Goal: Find specific page/section: Find specific page/section

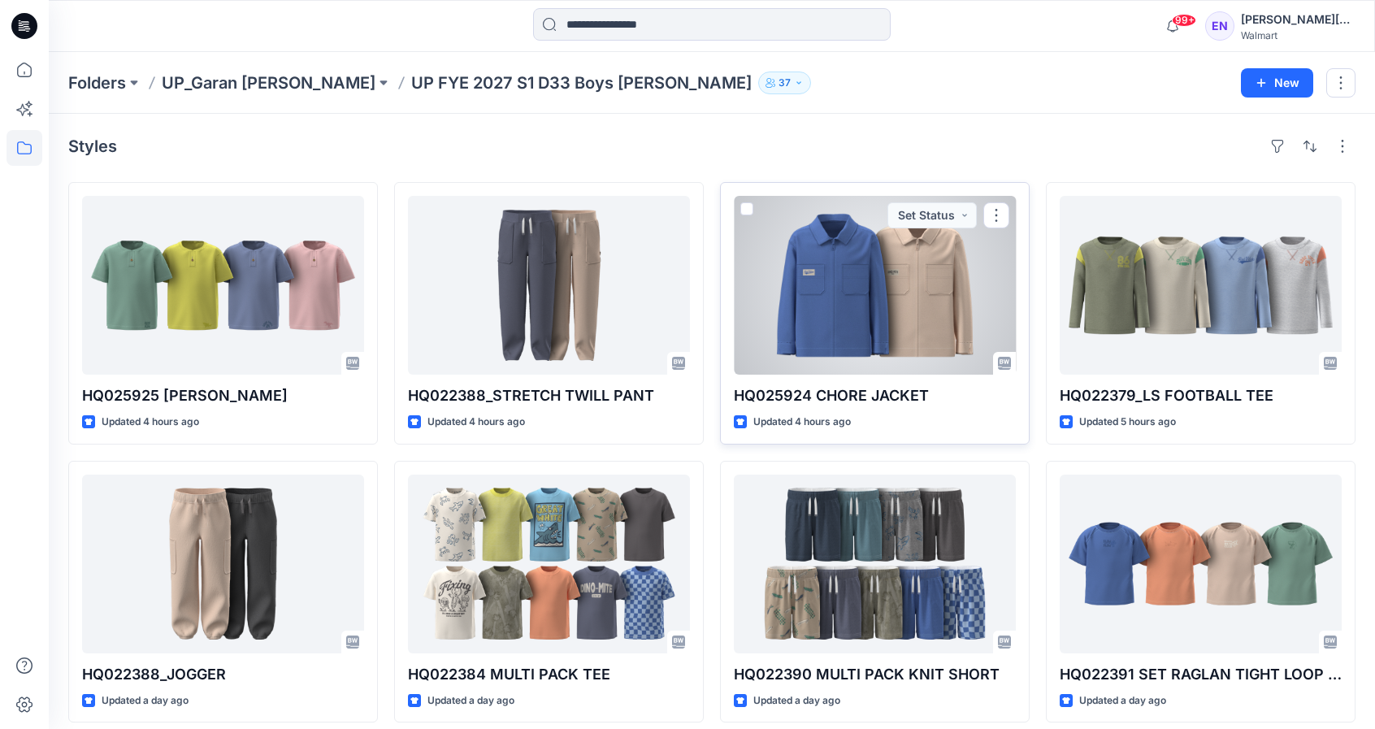
click at [894, 232] on div at bounding box center [875, 285] width 282 height 179
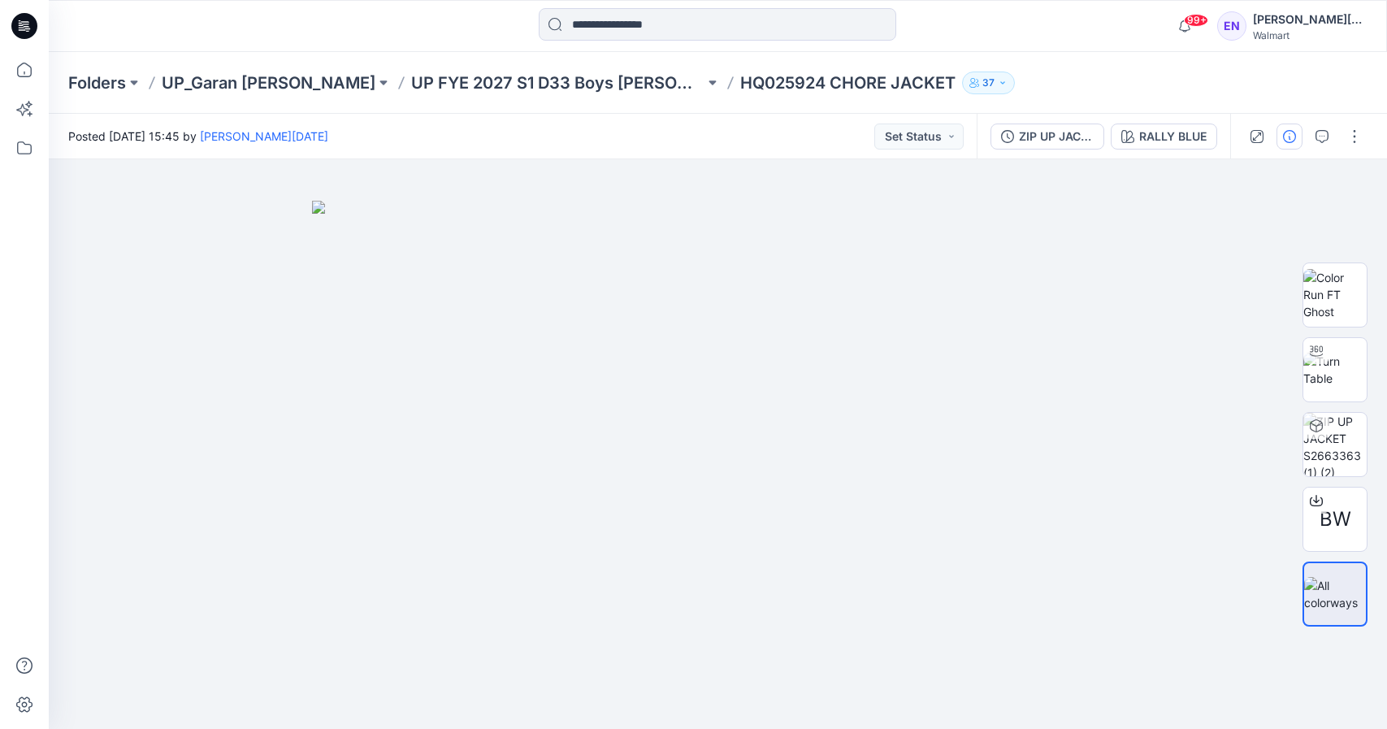
click at [1292, 130] on icon "button" at bounding box center [1289, 136] width 13 height 13
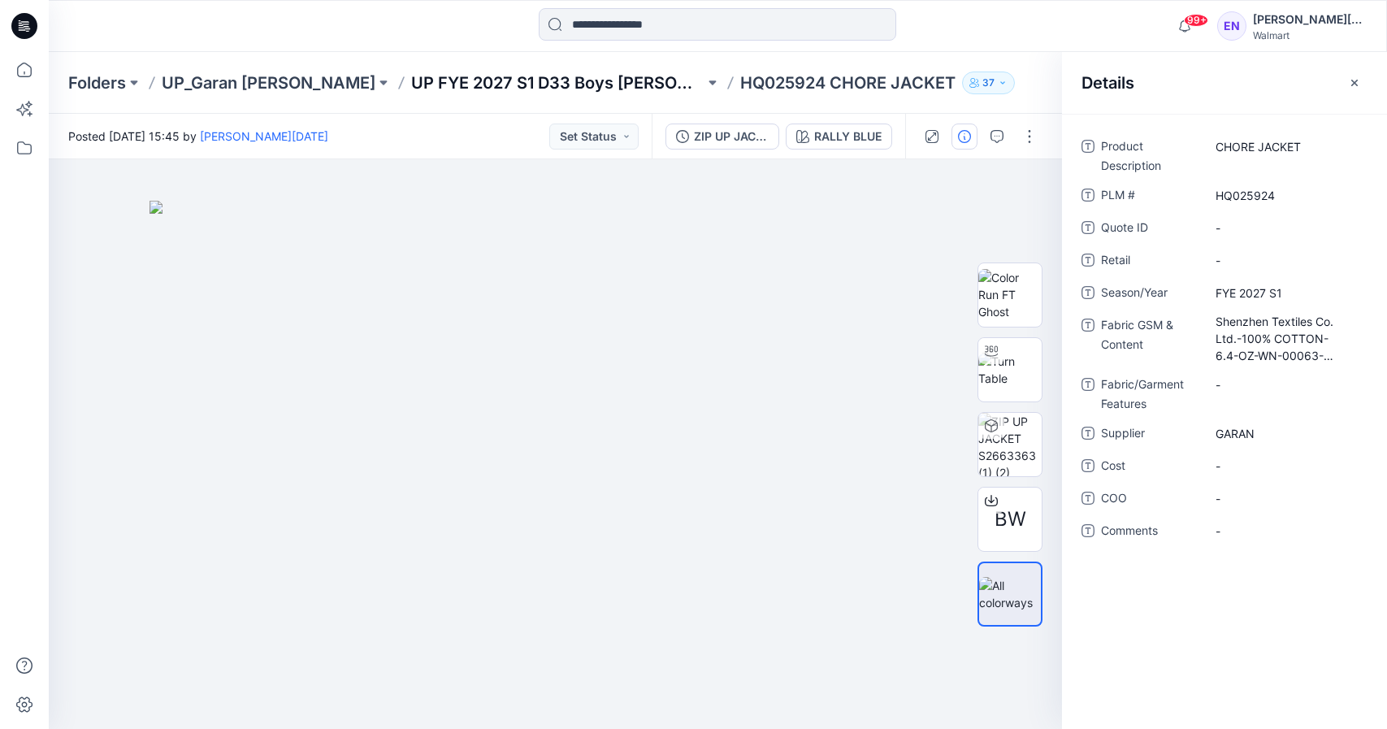
click at [411, 77] on p "UP FYE 2027 S1 D33 Boys [PERSON_NAME]" at bounding box center [557, 82] width 293 height 23
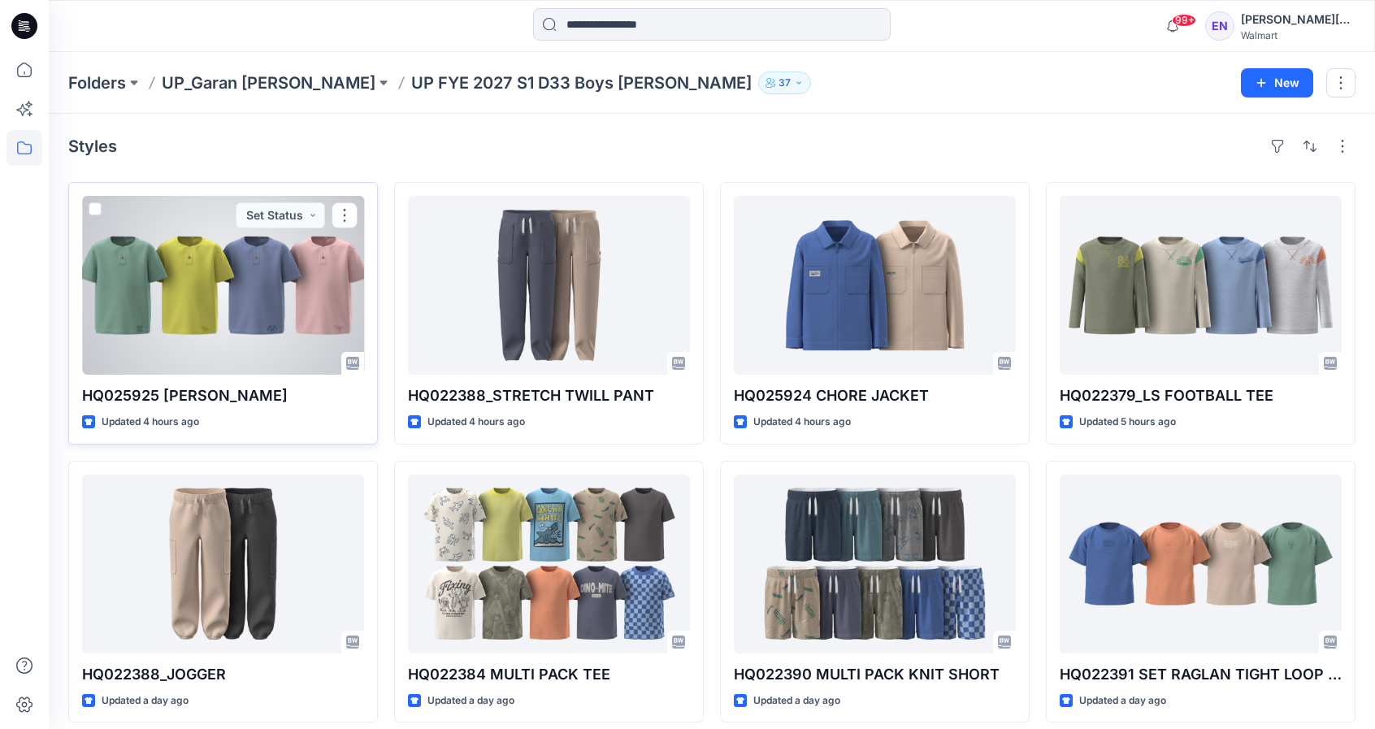
click at [184, 284] on div at bounding box center [223, 285] width 282 height 179
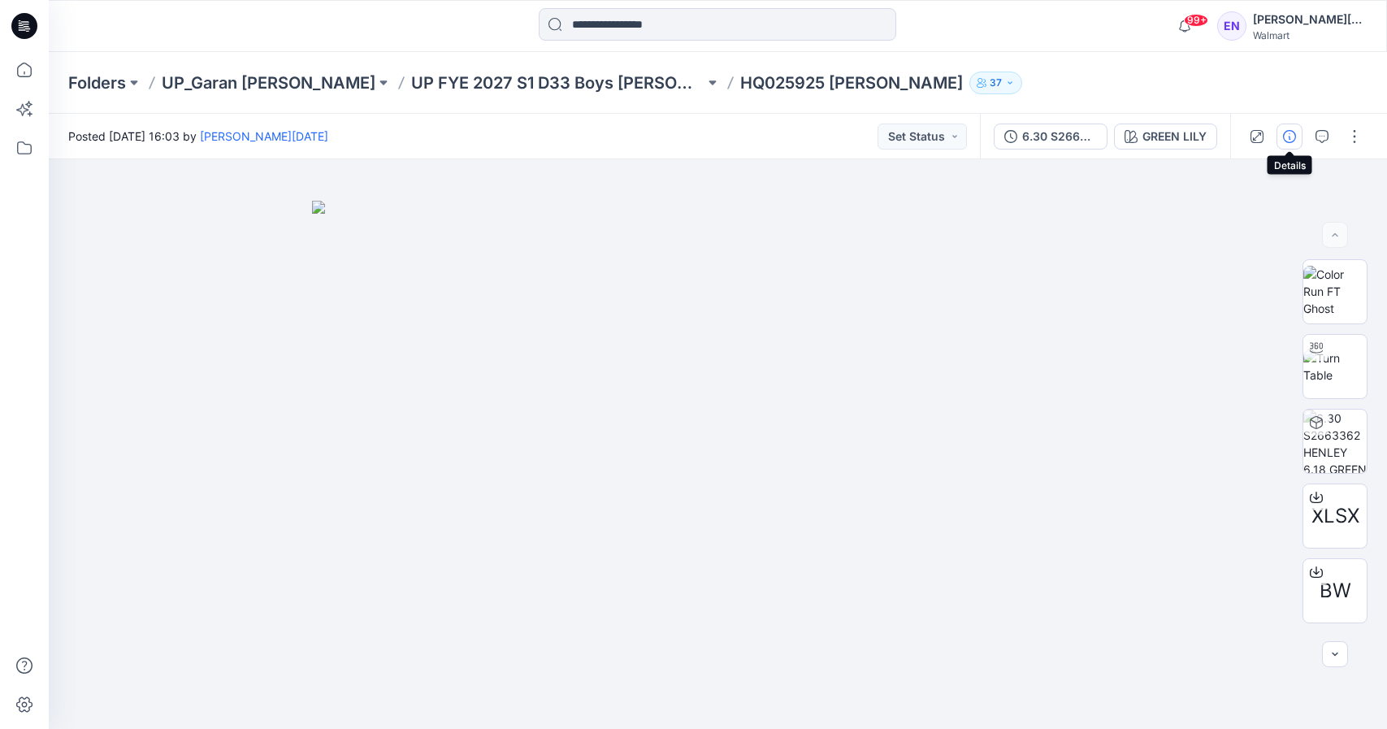
click at [1284, 130] on icon "button" at bounding box center [1289, 136] width 13 height 13
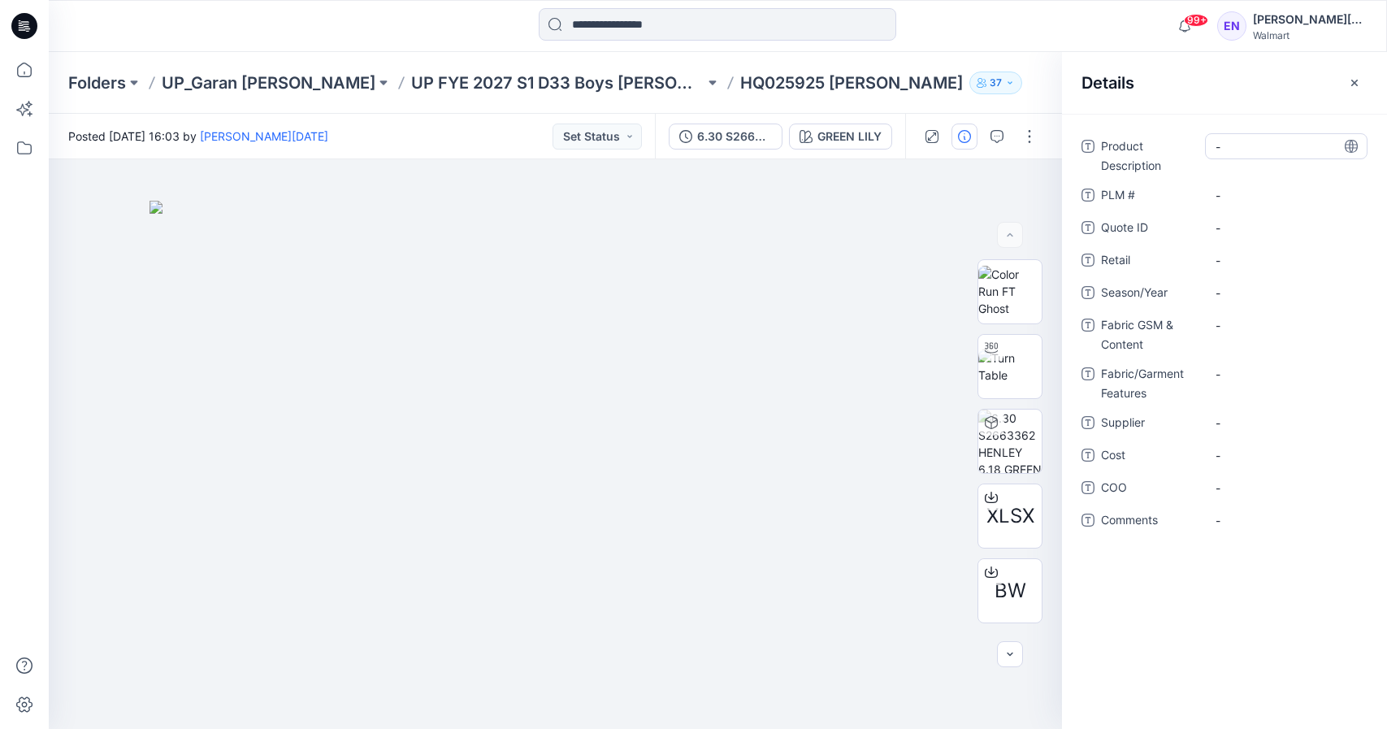
click at [1245, 145] on Description "-" at bounding box center [1285, 146] width 141 height 17
click at [1245, 145] on textarea at bounding box center [1286, 146] width 162 height 26
type textarea "**********"
click at [1252, 187] on \ "-" at bounding box center [1285, 195] width 141 height 17
type textarea "********"
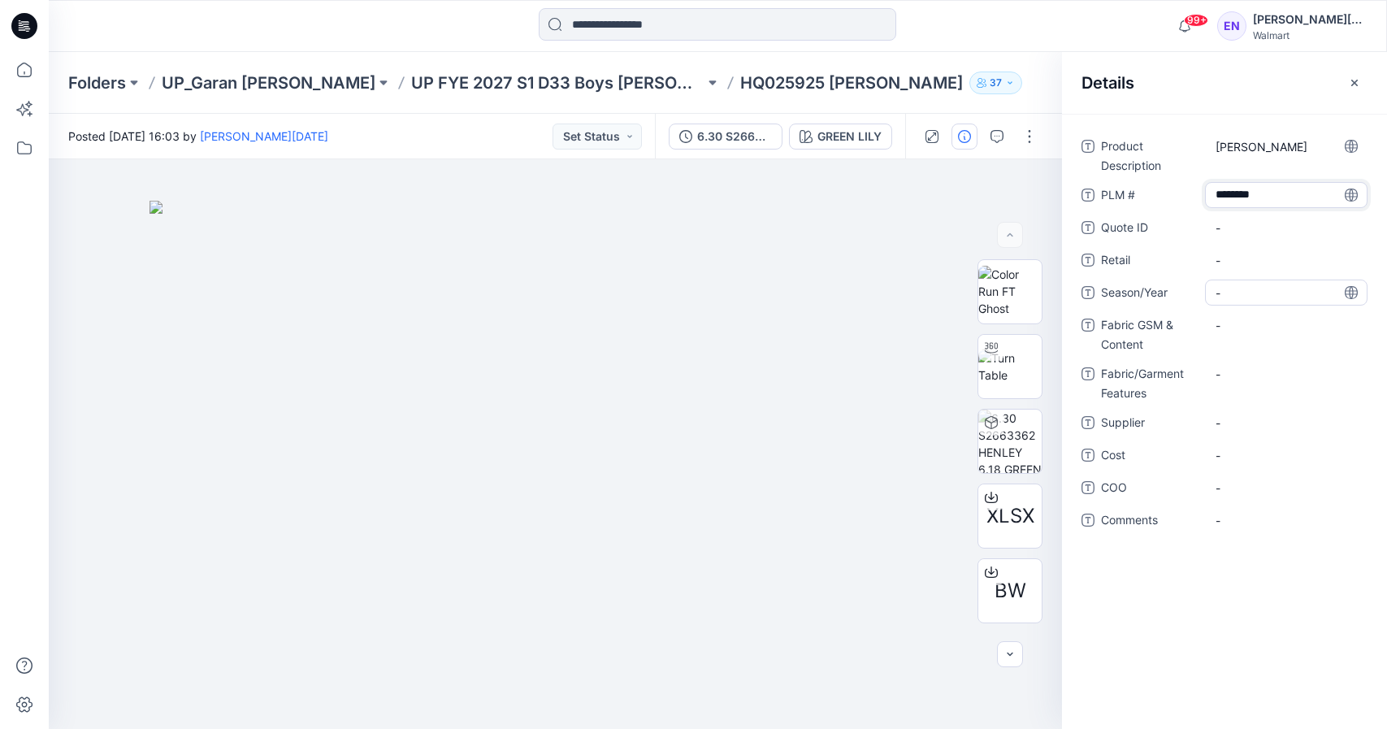
click at [1250, 288] on span "-" at bounding box center [1285, 292] width 141 height 17
type textarea "**********"
click at [1246, 326] on Content "-" at bounding box center [1285, 325] width 141 height 17
click at [1254, 327] on Content "-" at bounding box center [1285, 325] width 141 height 17
type textarea "**********"
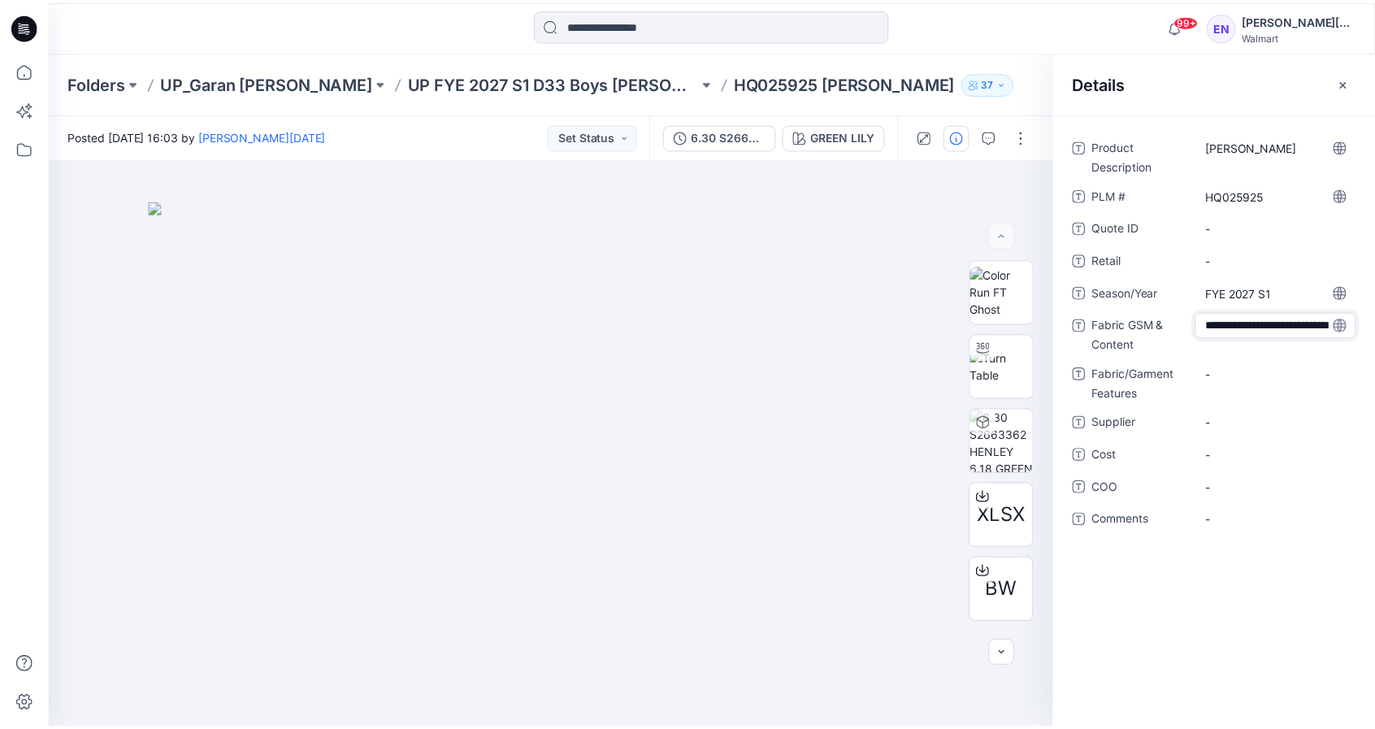
scroll to position [63, 0]
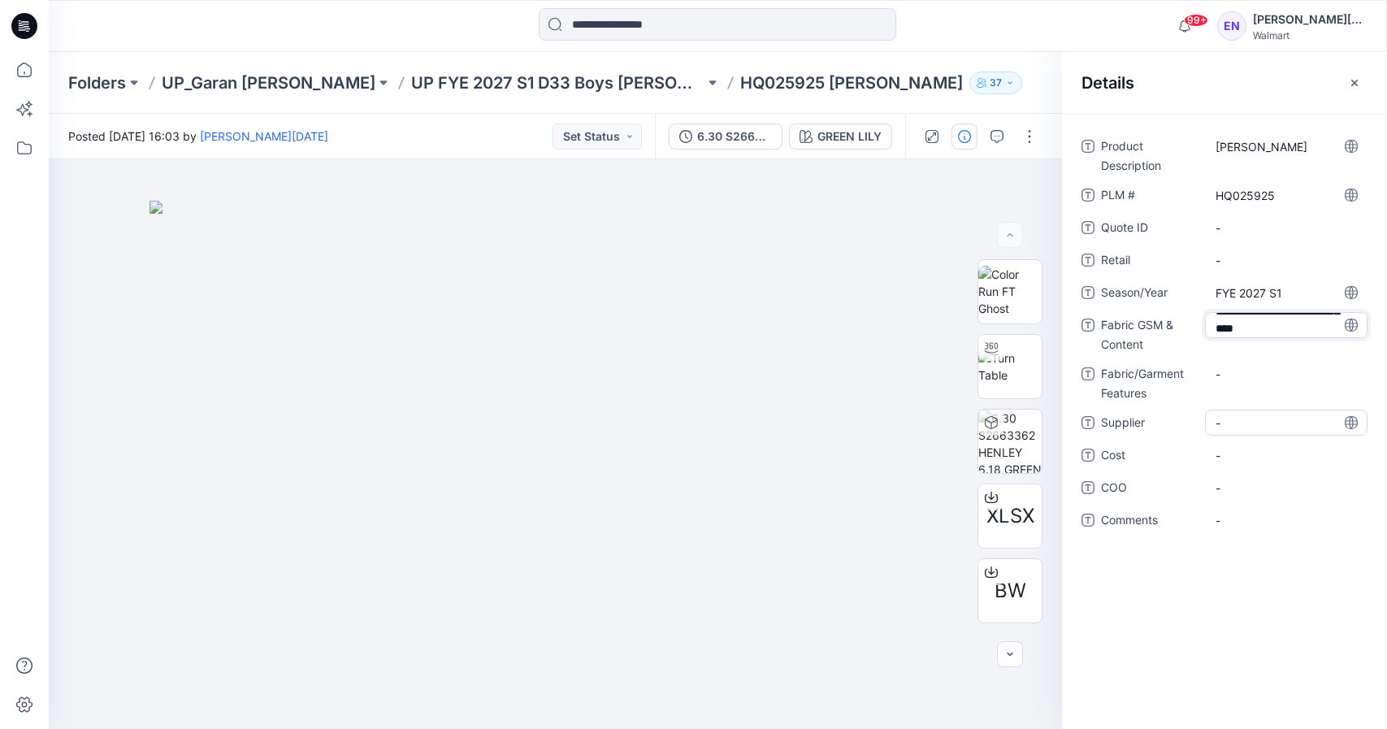
click at [1246, 430] on span "-" at bounding box center [1285, 422] width 141 height 17
type textarea "*****"
click at [1250, 510] on div "-" at bounding box center [1286, 498] width 162 height 26
click at [1353, 74] on button "button" at bounding box center [1354, 83] width 26 height 26
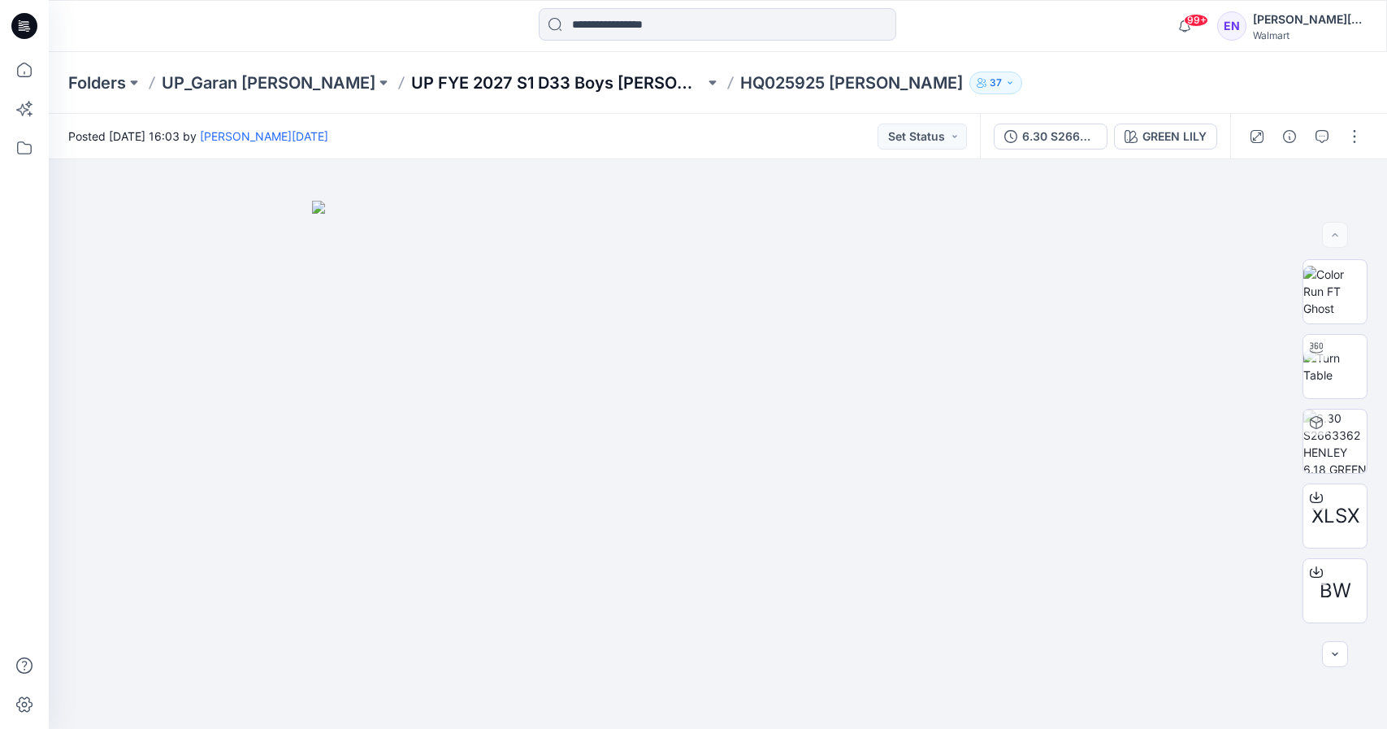
click at [479, 77] on p "UP FYE 2027 S1 D33 Boys [PERSON_NAME]" at bounding box center [557, 82] width 293 height 23
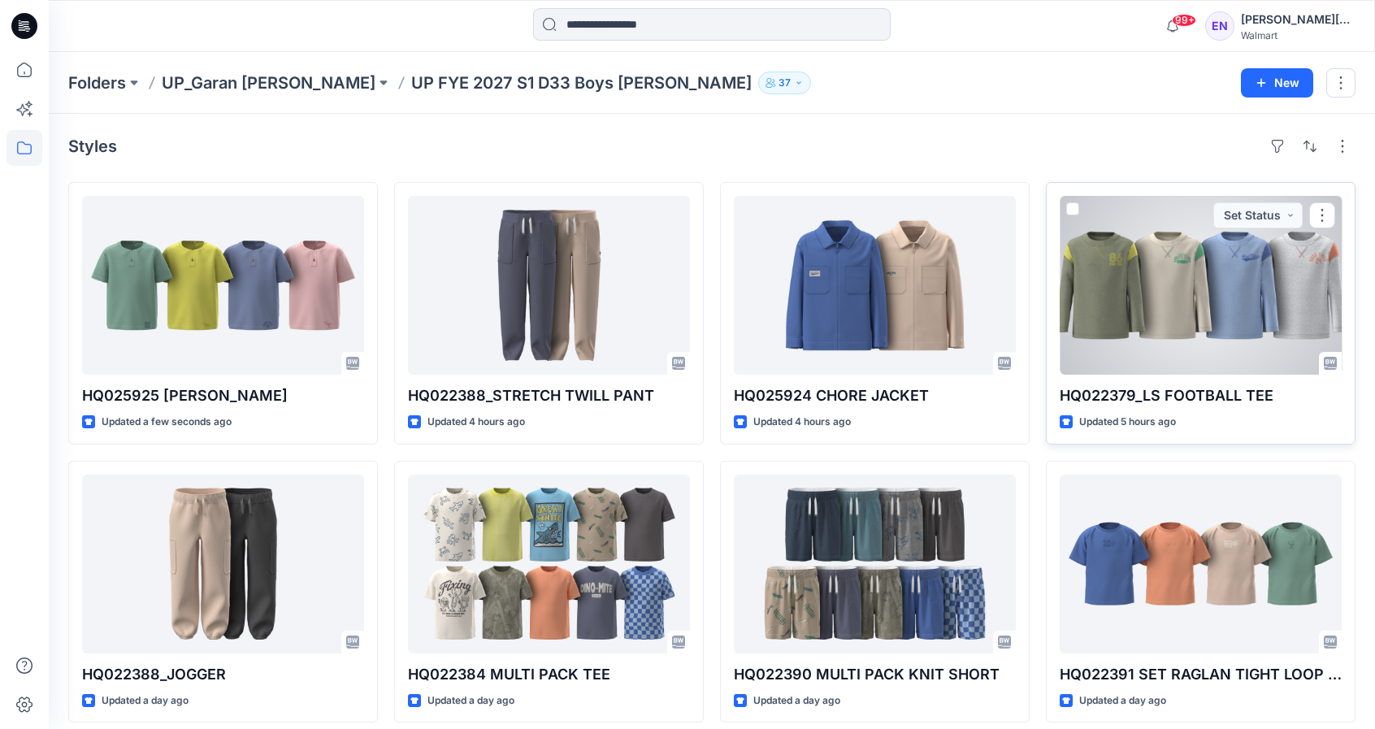
click at [1230, 323] on div at bounding box center [1200, 285] width 282 height 179
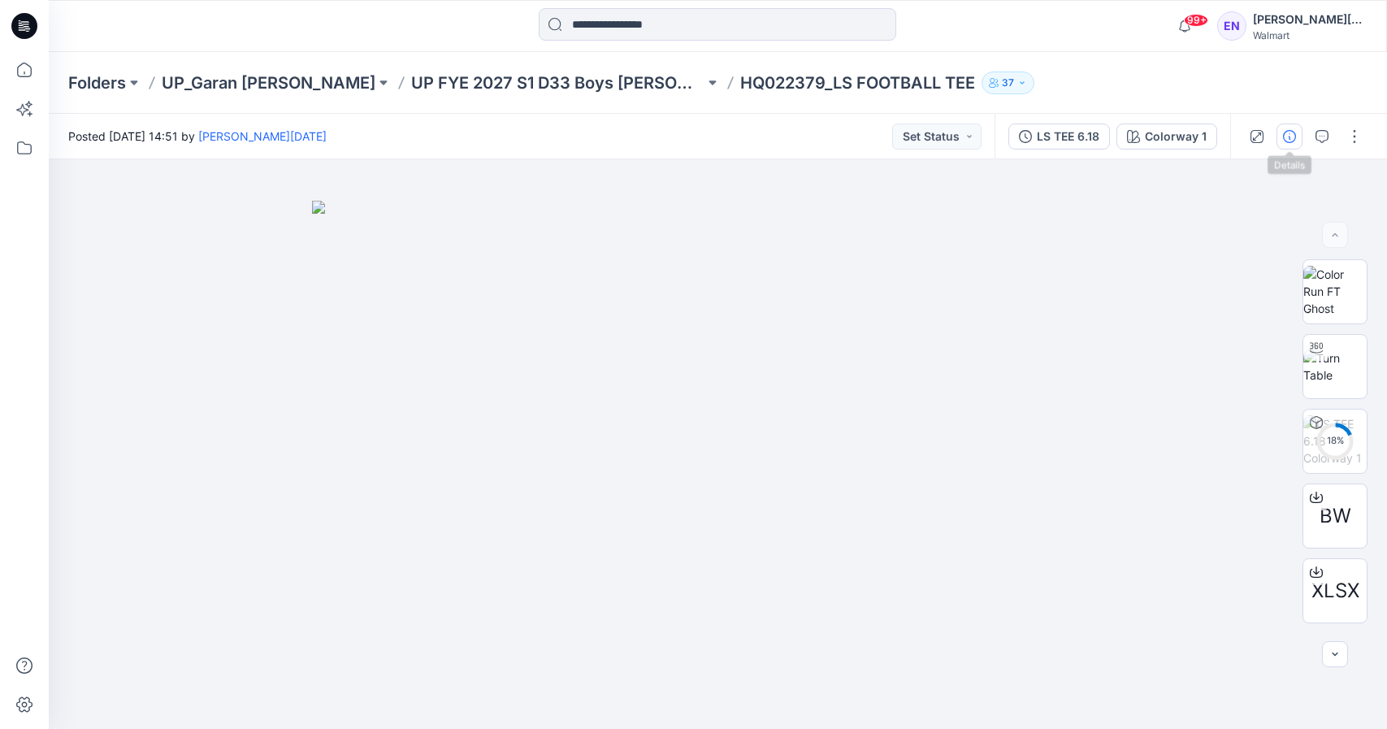
click at [1291, 137] on icon "button" at bounding box center [1289, 136] width 13 height 13
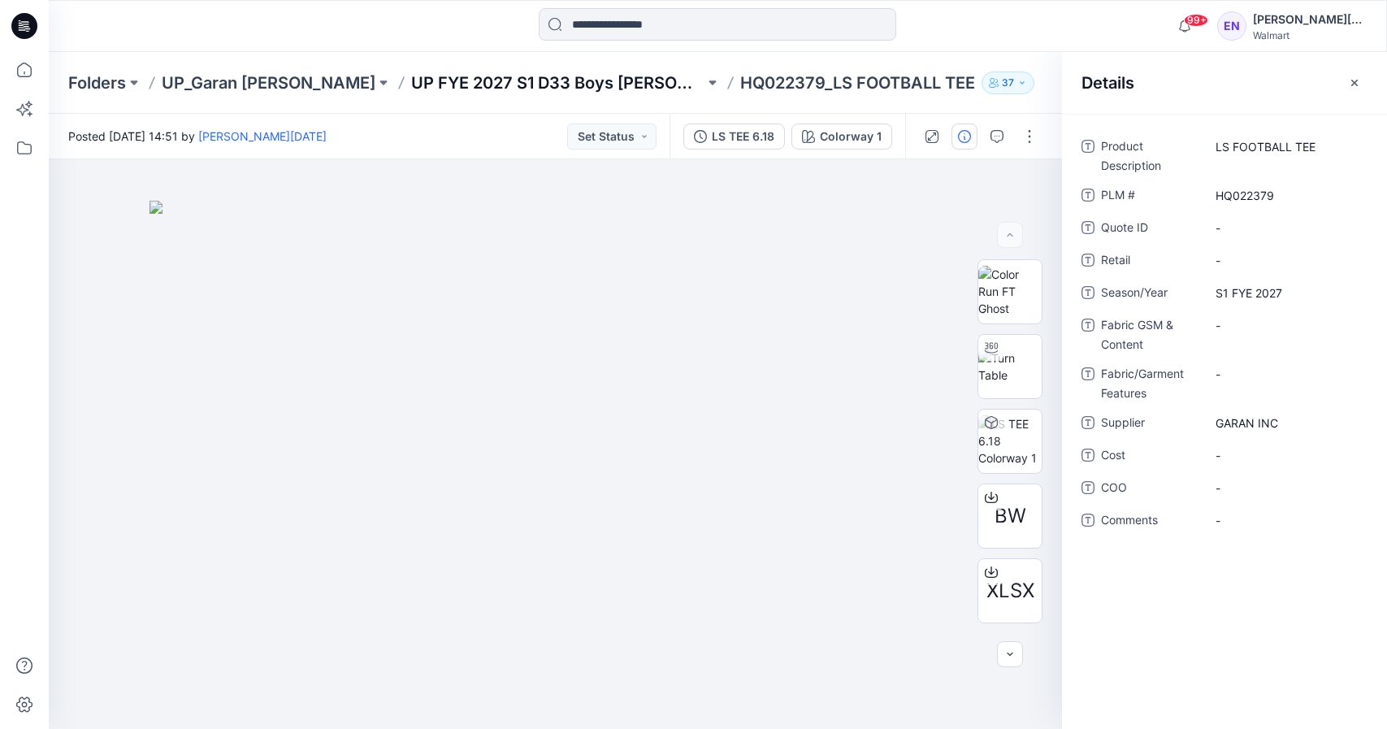
click at [411, 85] on p "UP FYE 2027 S1 D33 Boys [PERSON_NAME]" at bounding box center [557, 82] width 293 height 23
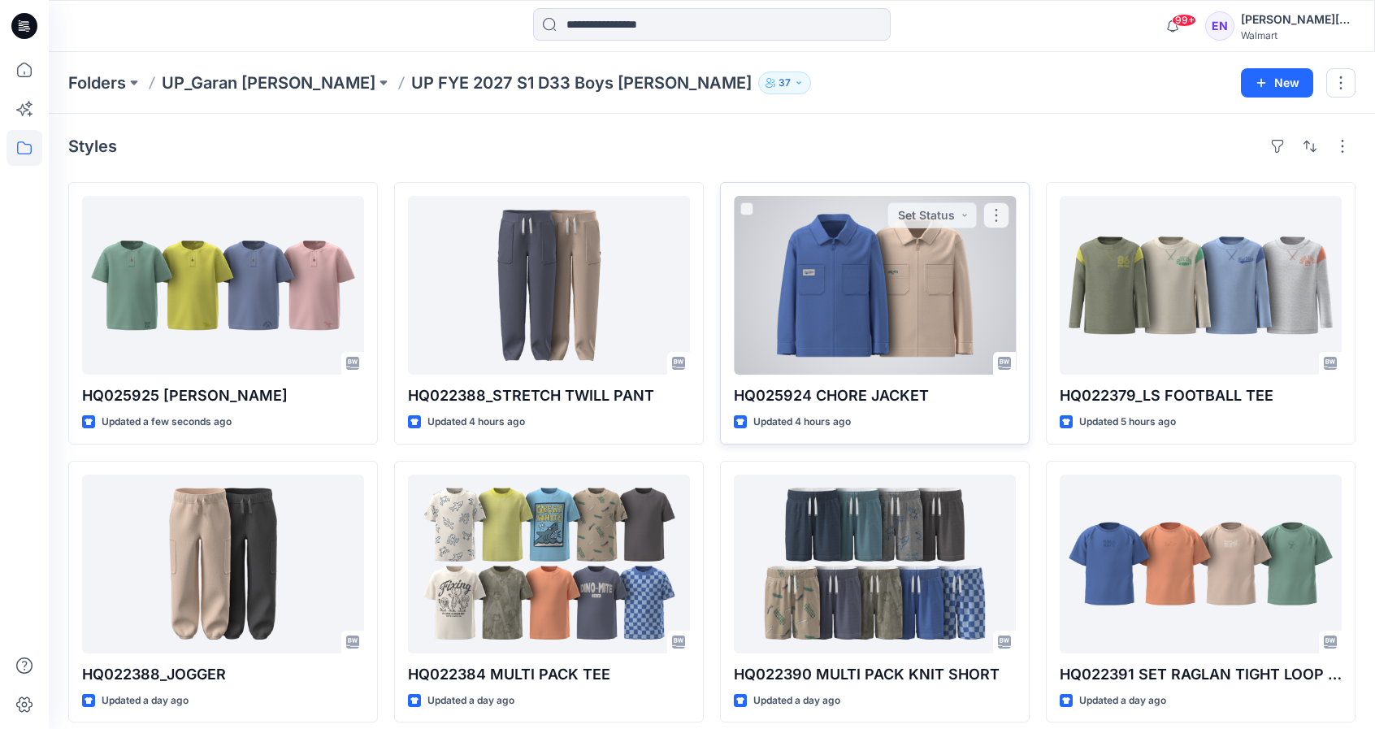
click at [905, 290] on div at bounding box center [875, 285] width 282 height 179
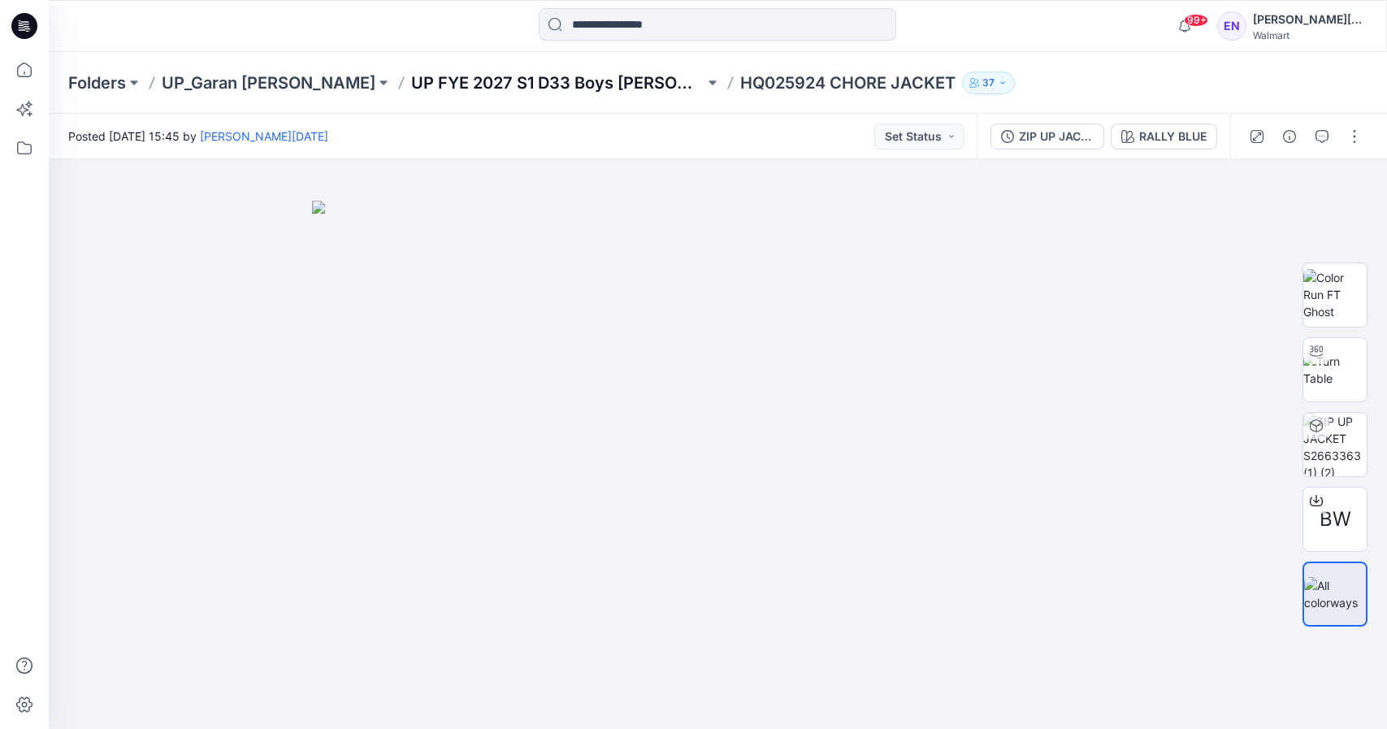
click at [435, 80] on p "UP FYE 2027 S1 D33 Boys [PERSON_NAME]" at bounding box center [557, 82] width 293 height 23
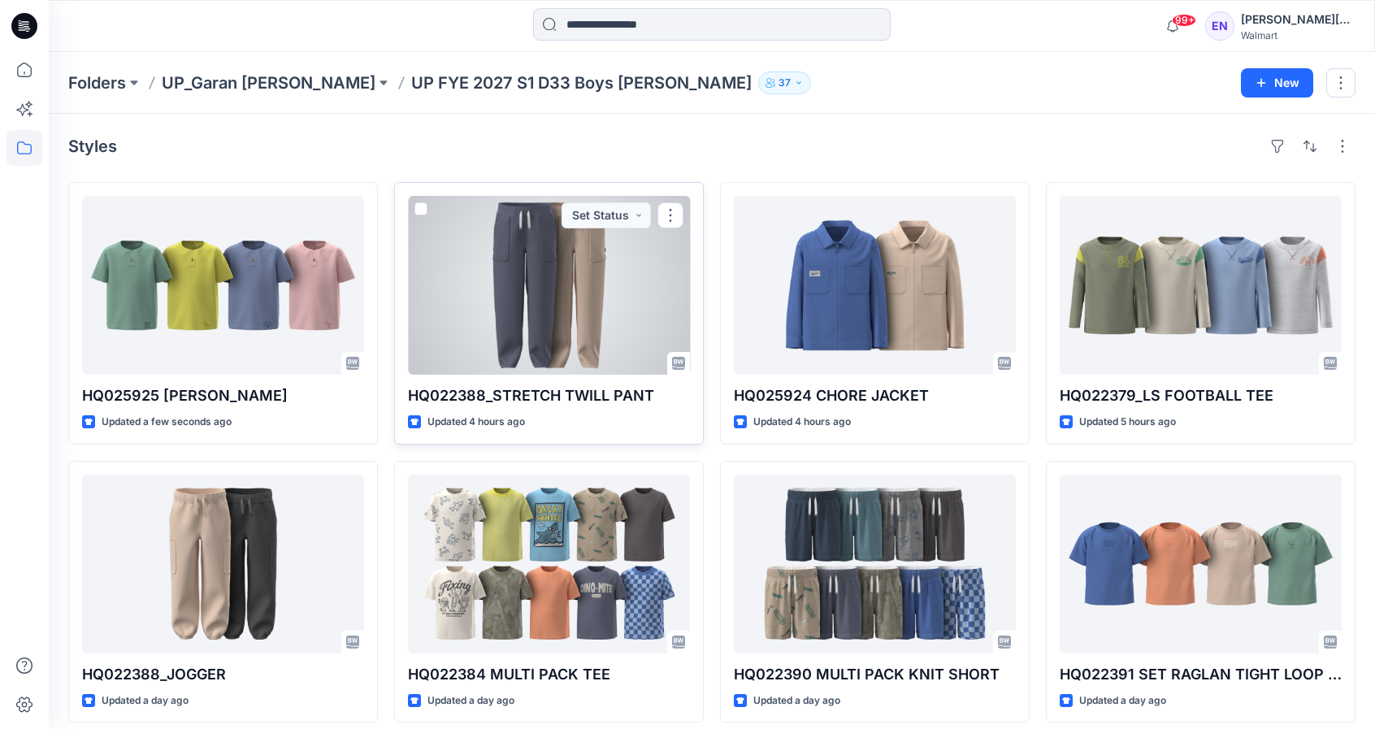
click at [594, 332] on div at bounding box center [549, 285] width 282 height 179
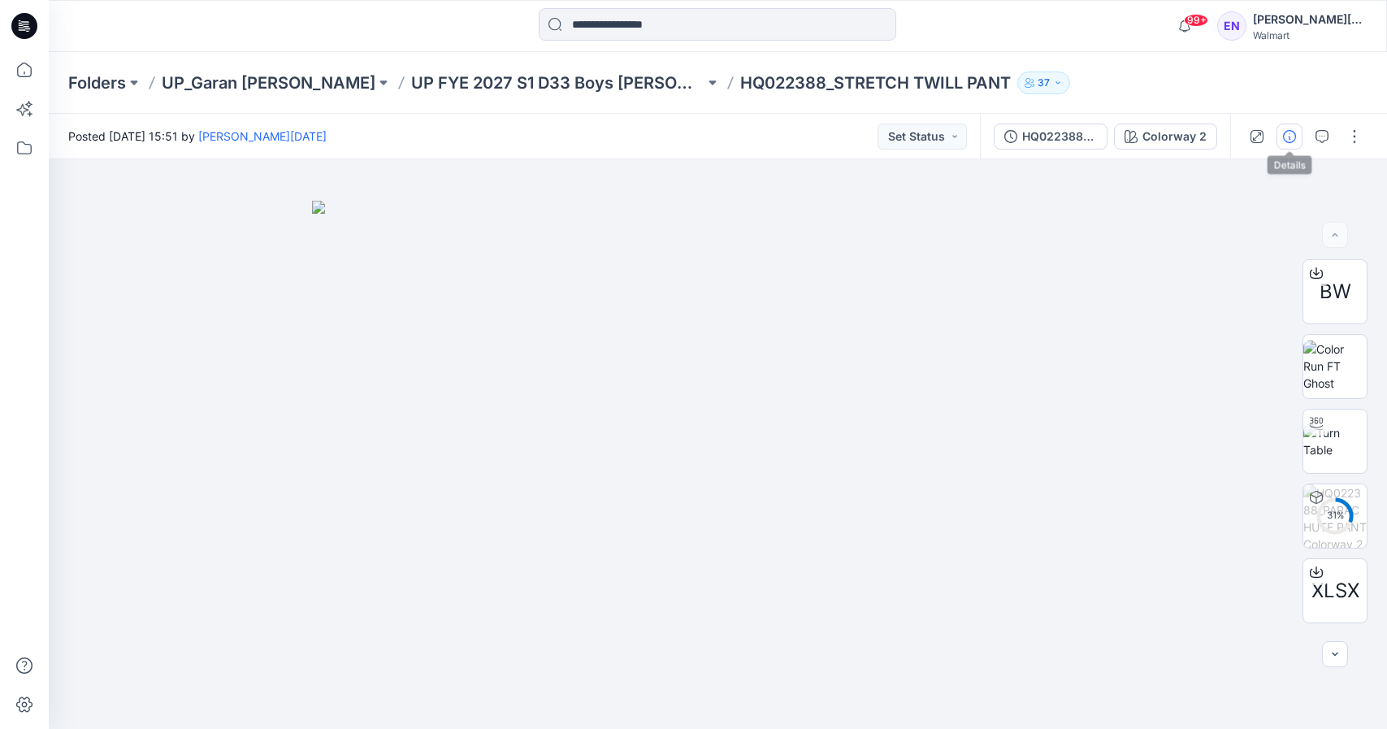
click at [1286, 137] on icon "button" at bounding box center [1289, 136] width 13 height 13
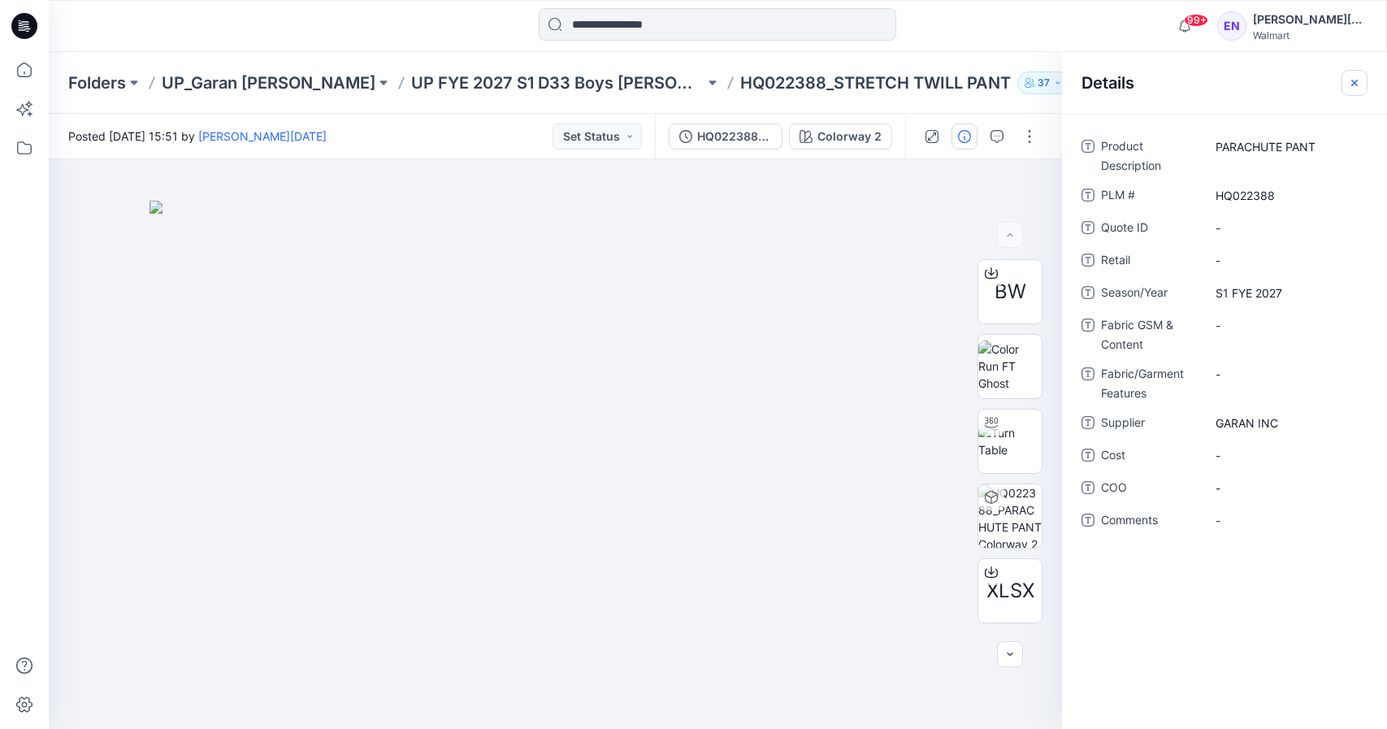
click at [1349, 72] on button "button" at bounding box center [1354, 83] width 26 height 26
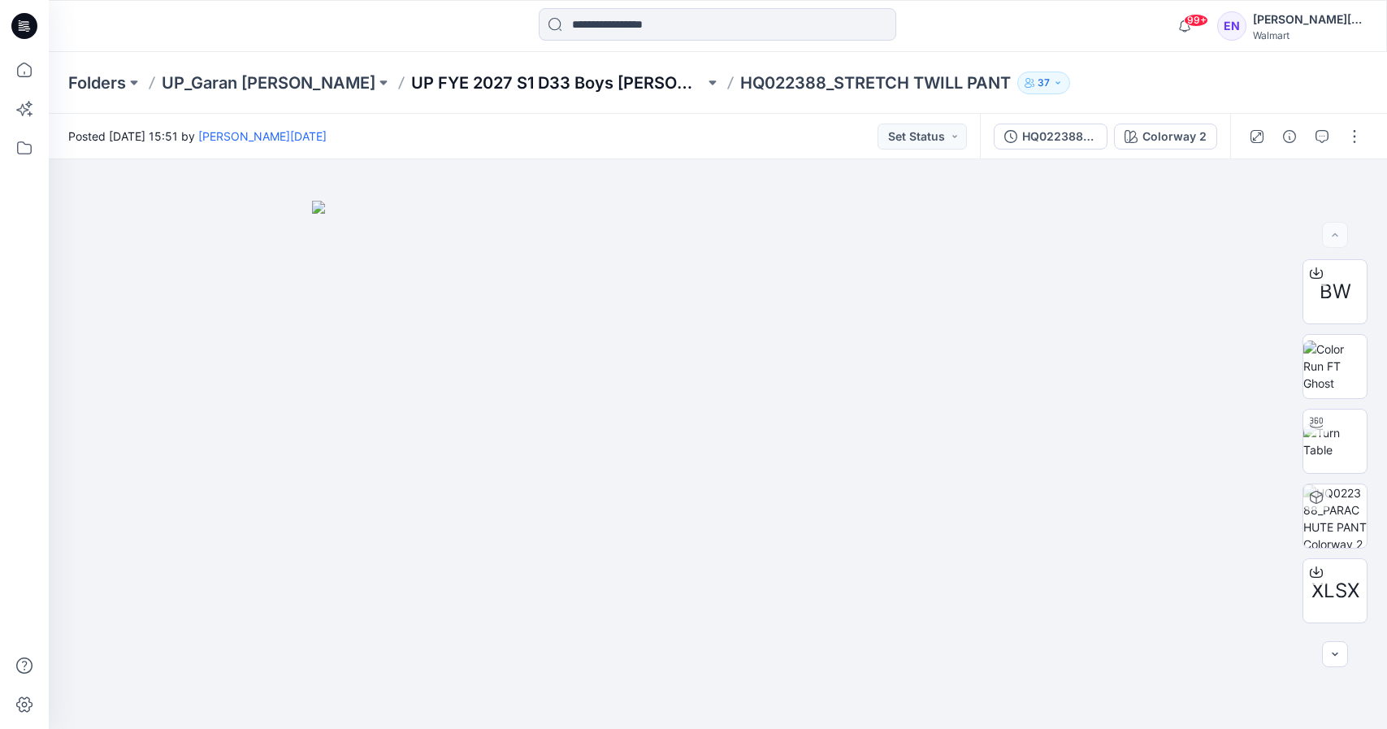
click at [434, 82] on p "UP FYE 2027 S1 D33 Boys [PERSON_NAME]" at bounding box center [557, 82] width 293 height 23
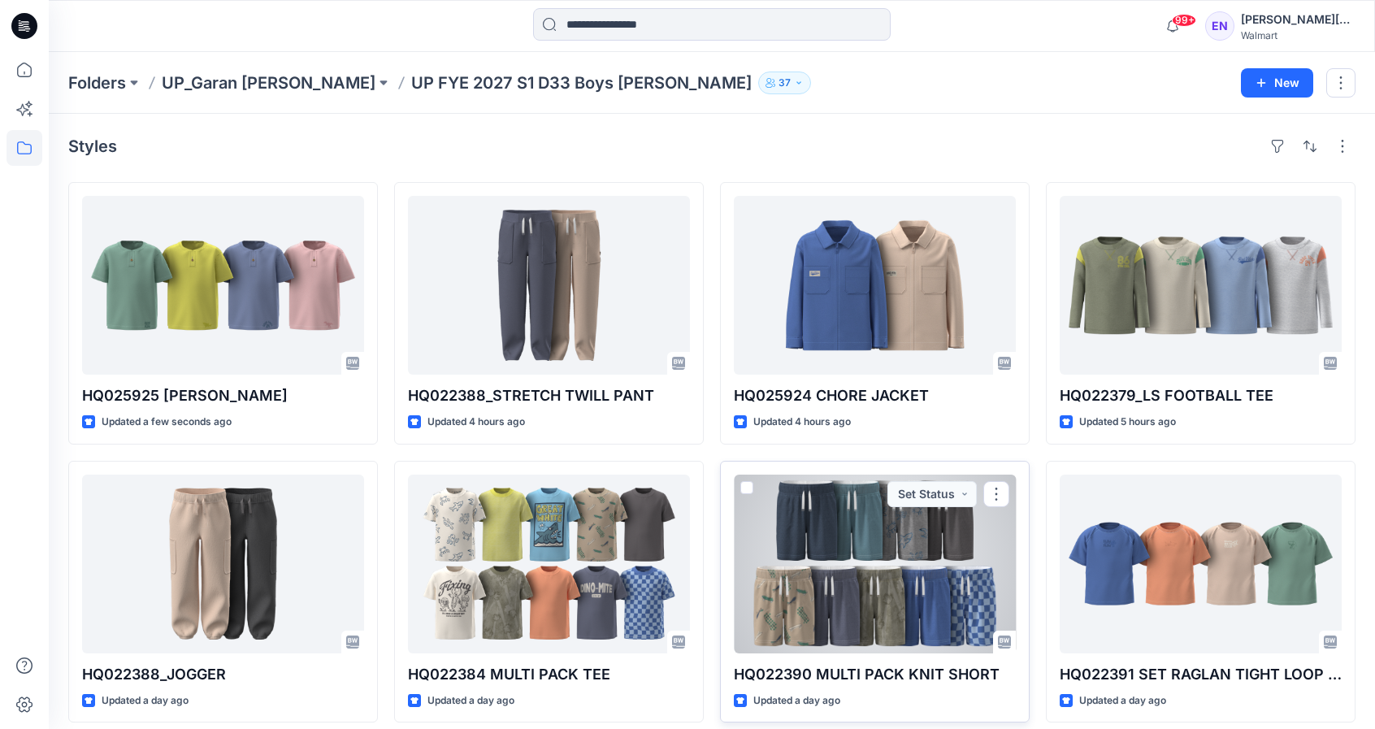
click at [920, 561] on div at bounding box center [875, 563] width 282 height 179
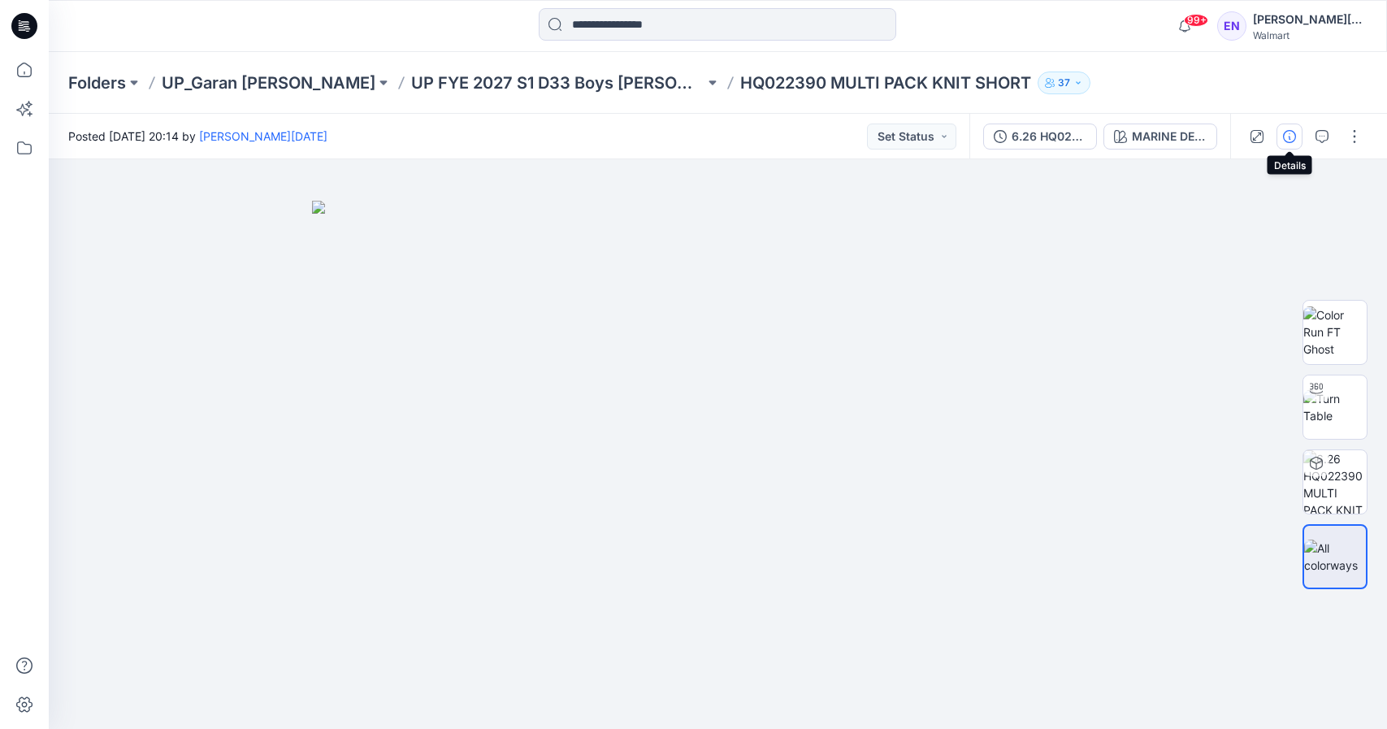
click at [1285, 135] on icon "button" at bounding box center [1289, 136] width 13 height 13
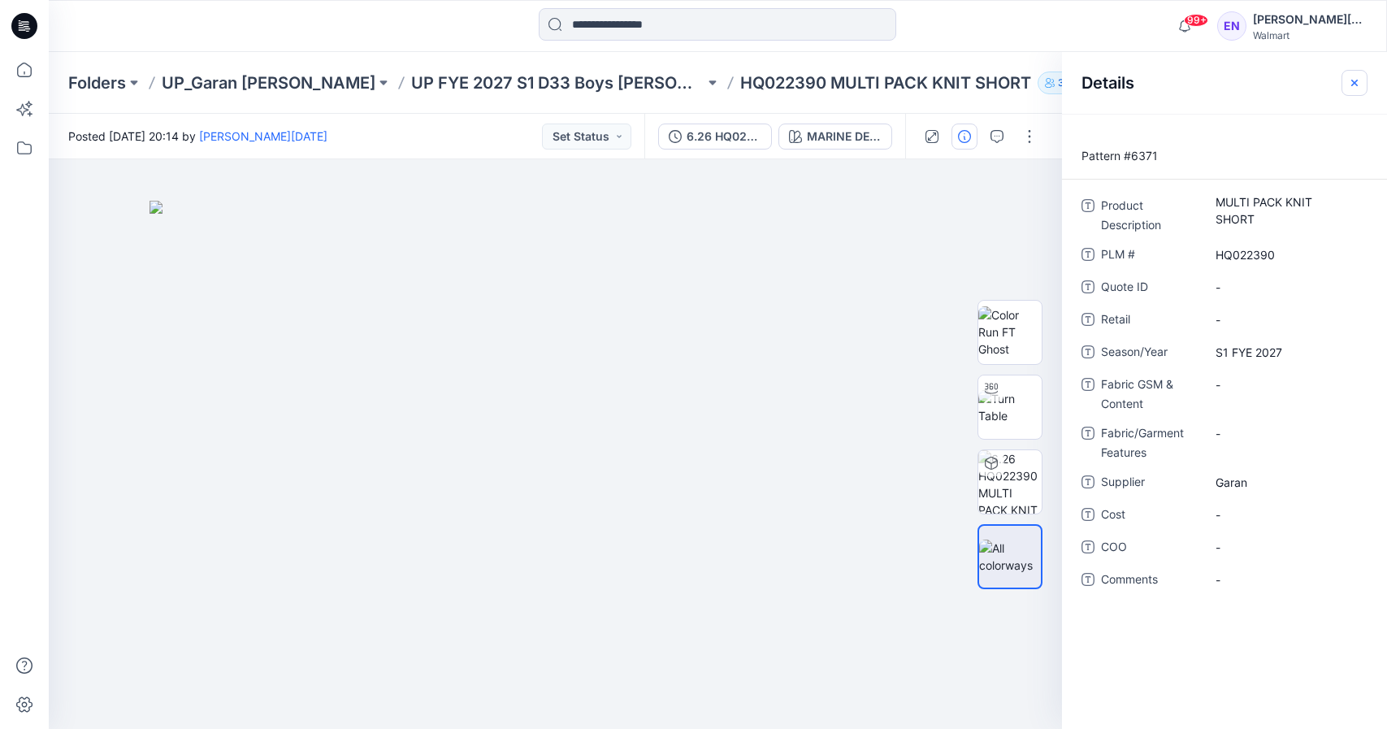
click at [1348, 76] on icon "button" at bounding box center [1354, 82] width 13 height 13
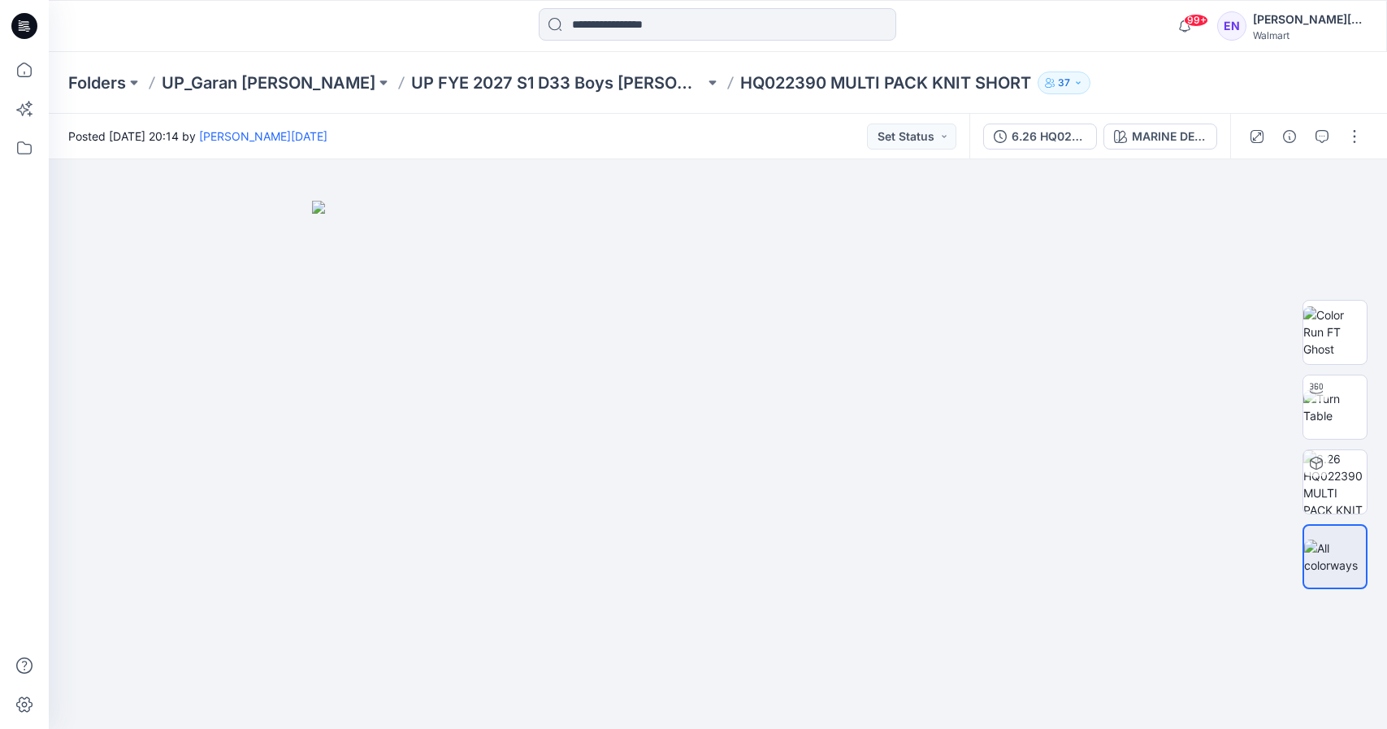
click at [396, 67] on div "Folders UP_Garan Littles UP FYE 2027 S1 D33 Boys Littles HQ022390 MULTI PACK KN…" at bounding box center [718, 83] width 1338 height 62
click at [411, 92] on p "UP FYE 2027 S1 D33 Boys [PERSON_NAME]" at bounding box center [557, 82] width 293 height 23
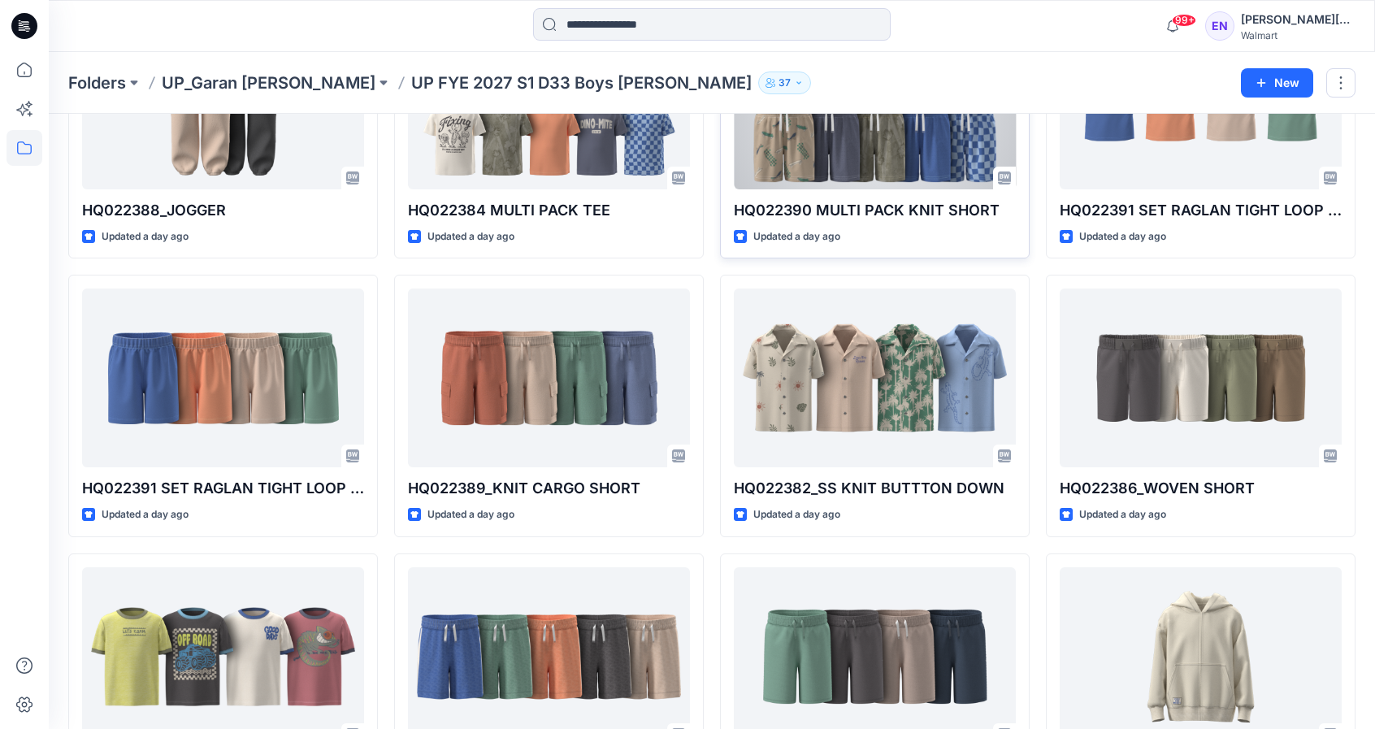
scroll to position [663, 0]
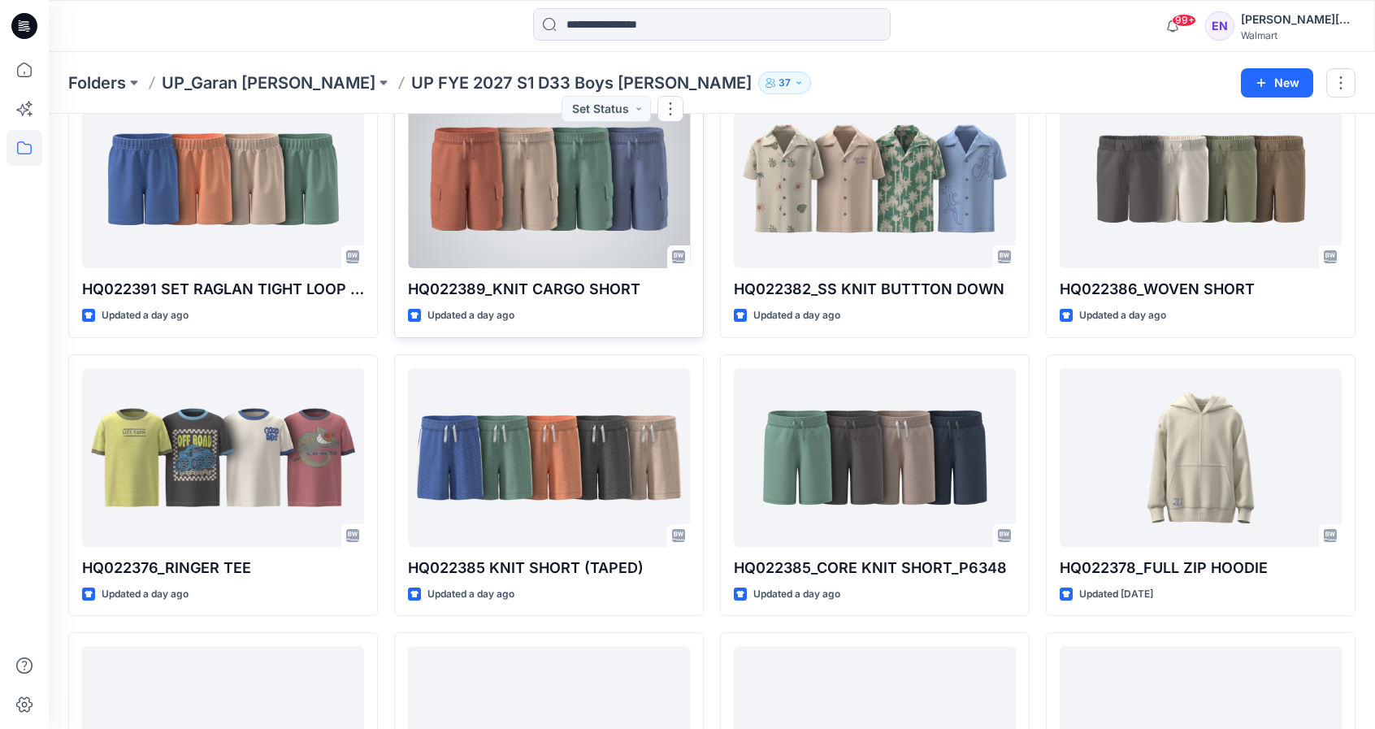
click at [547, 181] on div at bounding box center [549, 178] width 282 height 179
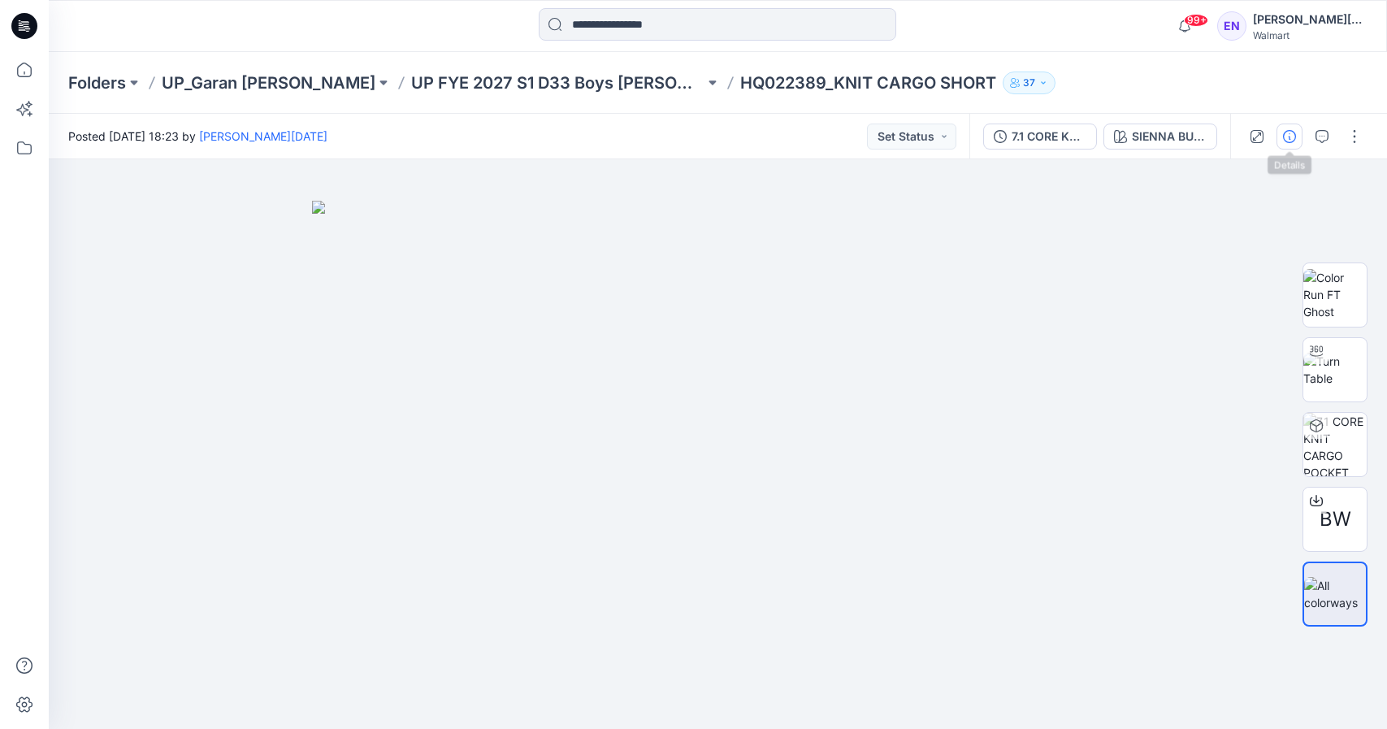
click at [1300, 133] on button "button" at bounding box center [1289, 136] width 26 height 26
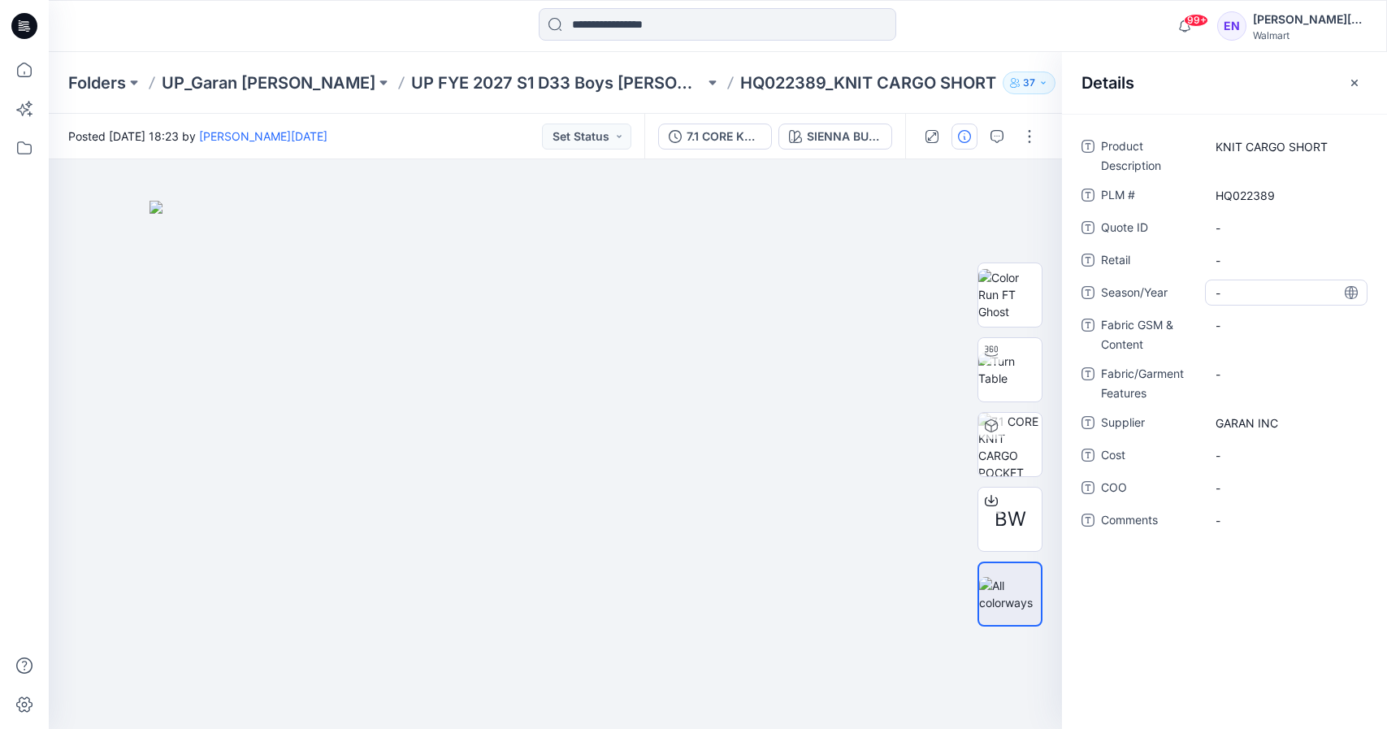
click at [1247, 292] on span "-" at bounding box center [1285, 292] width 141 height 17
type textarea "**********"
click at [1225, 328] on Content "-" at bounding box center [1285, 325] width 141 height 17
type textarea "**********"
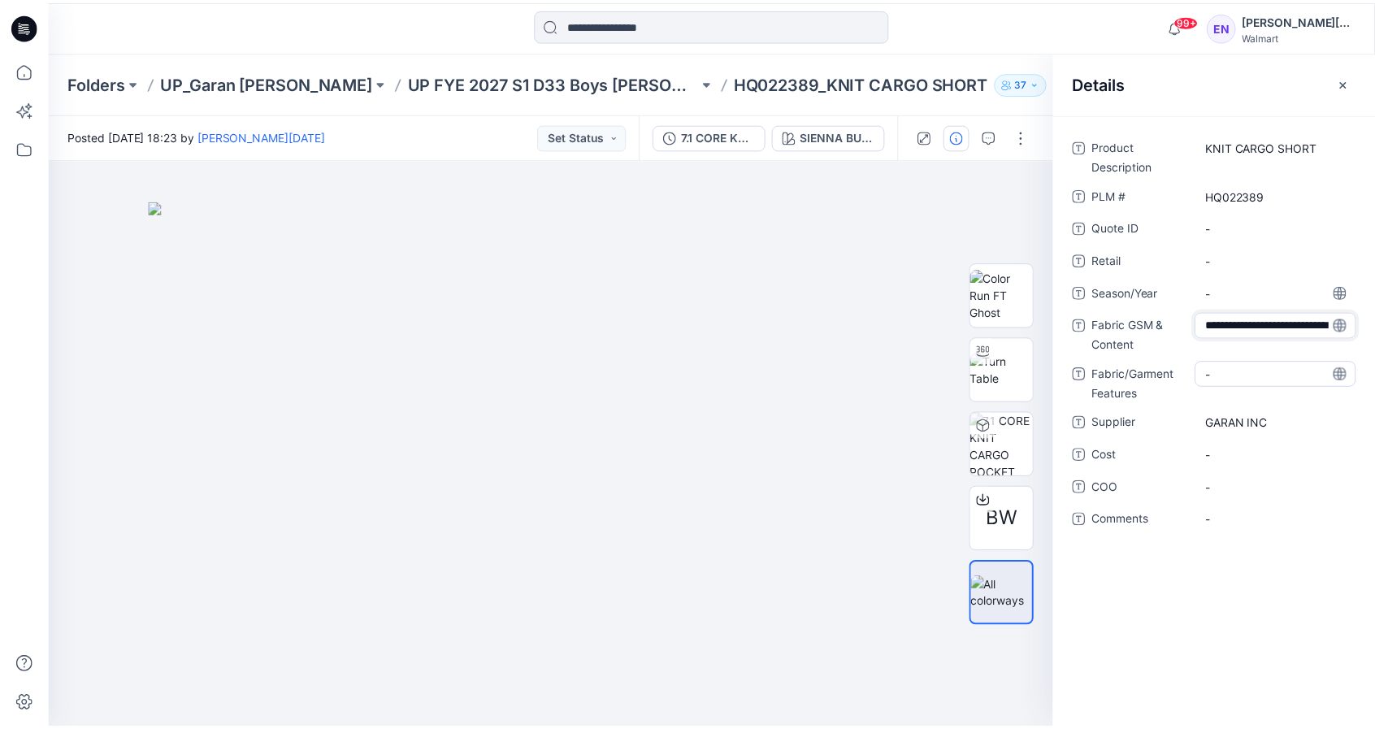
scroll to position [97, 0]
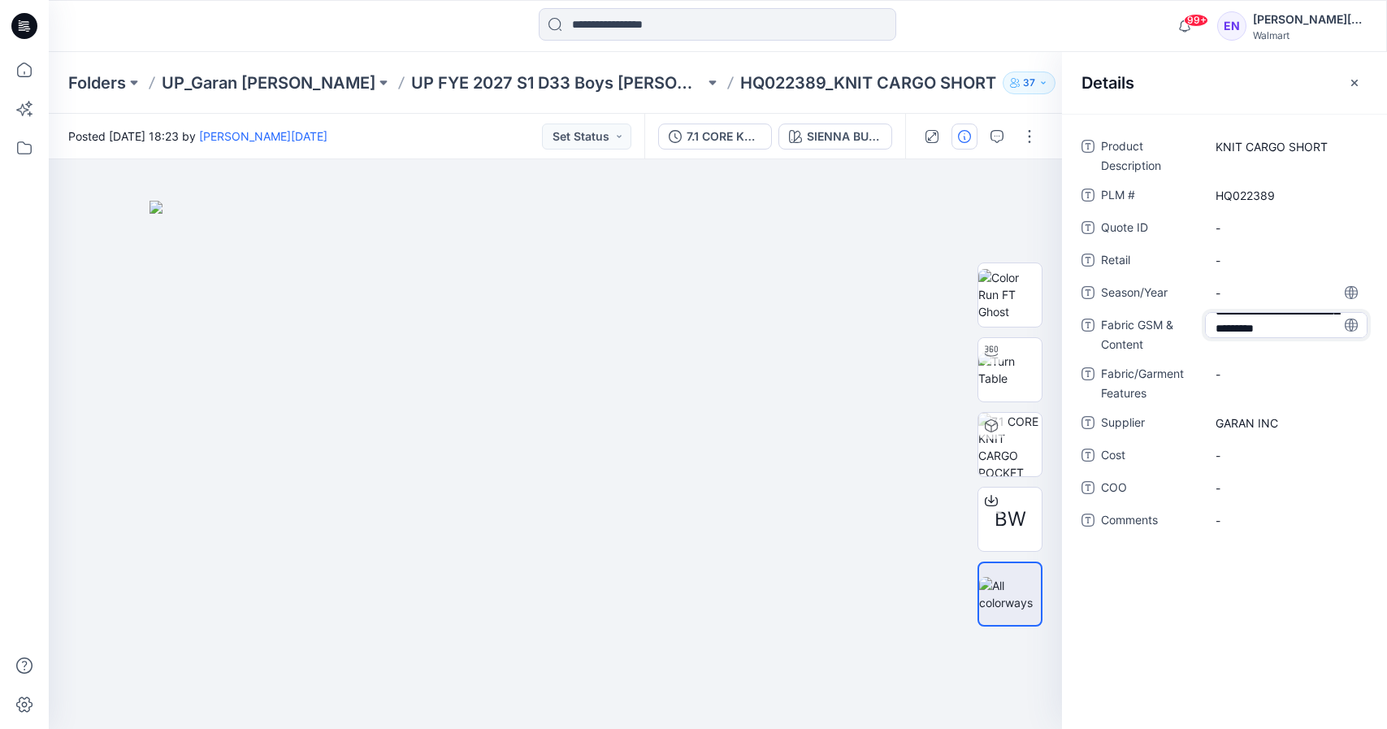
click at [1266, 505] on div "**********" at bounding box center [1224, 342] width 286 height 419
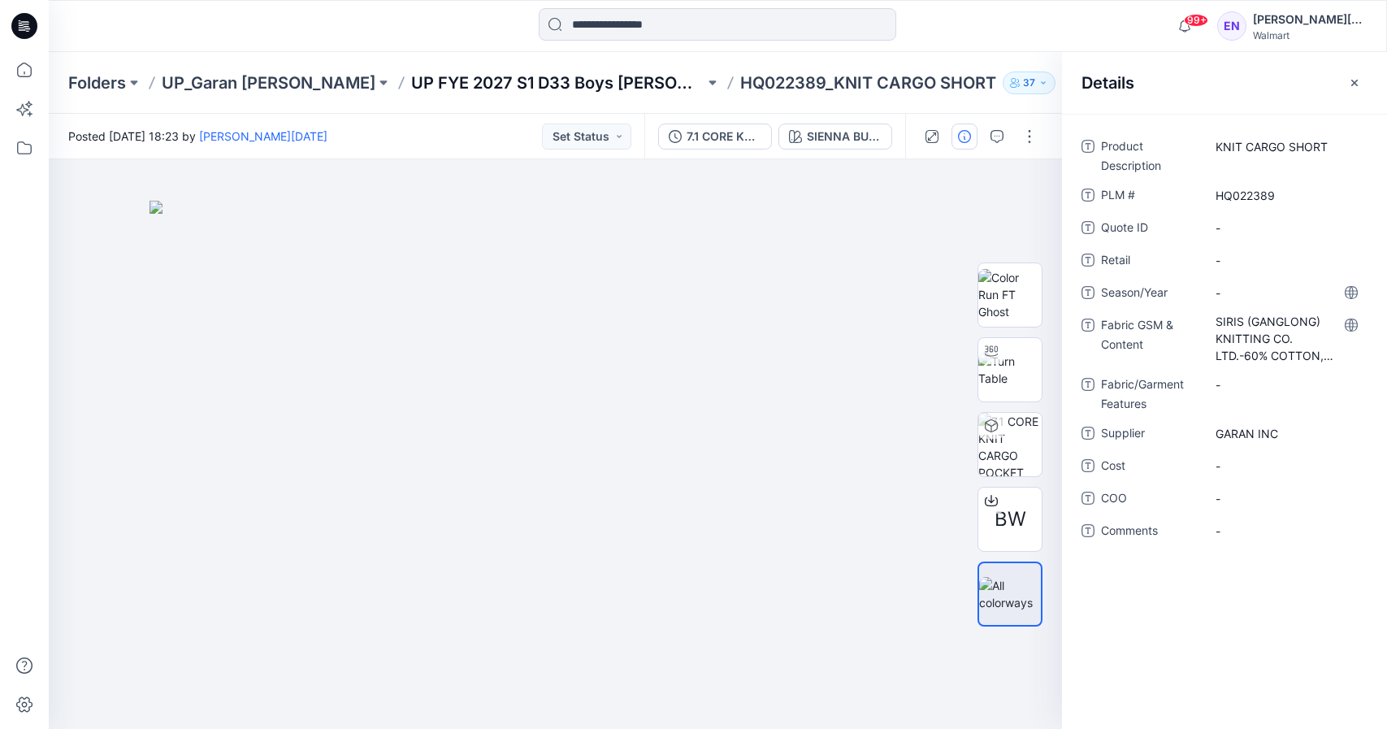
click at [513, 79] on p "UP FYE 2027 S1 D33 Boys [PERSON_NAME]" at bounding box center [557, 82] width 293 height 23
